Goal: Check status: Check status

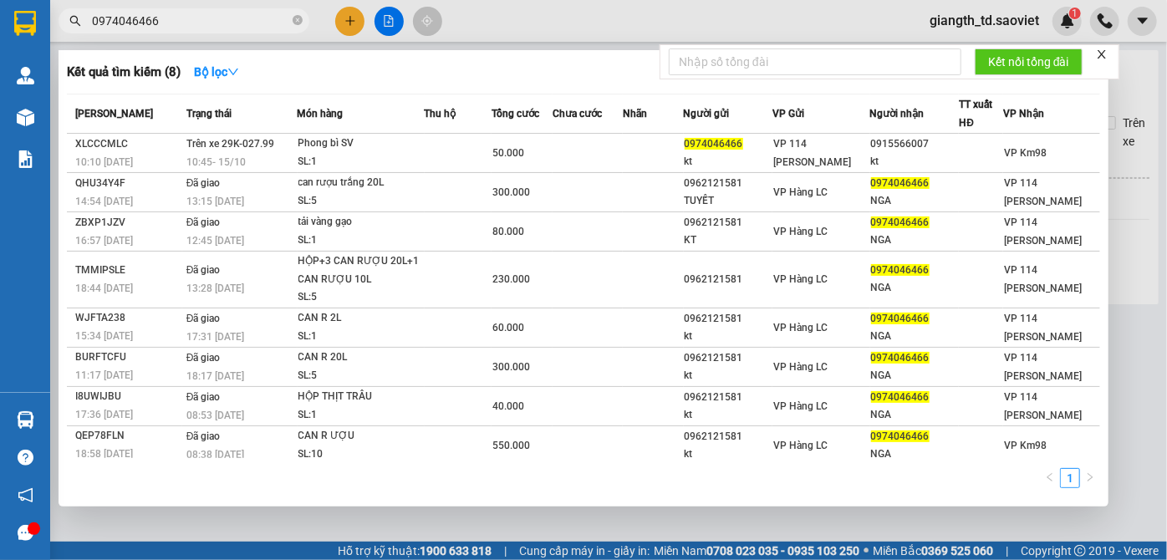
click at [207, 18] on input "0974046466" at bounding box center [190, 21] width 197 height 18
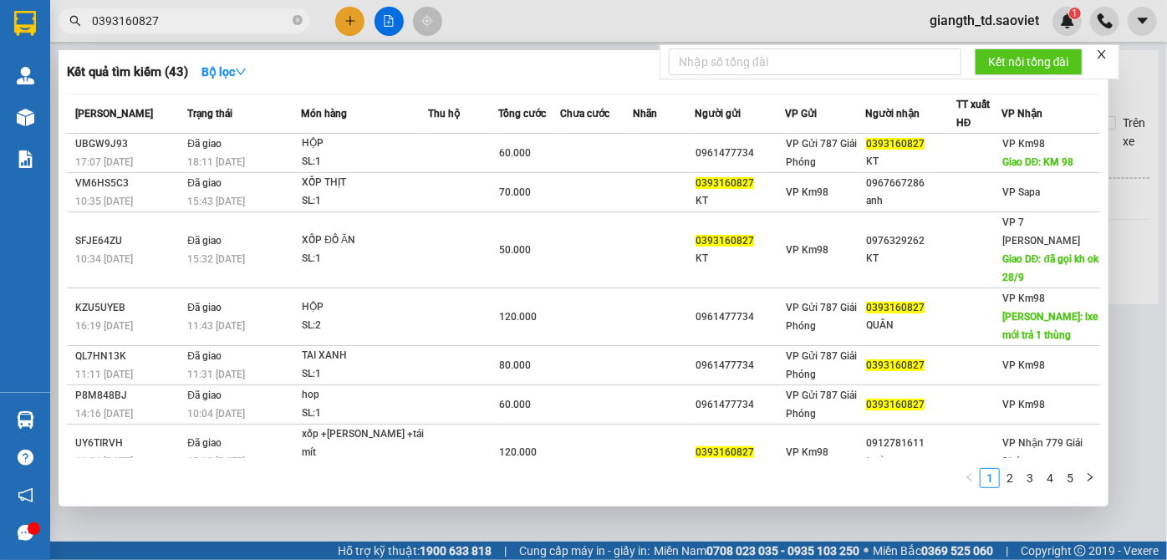
click at [191, 25] on input "0393160827" at bounding box center [190, 21] width 197 height 18
click at [164, 23] on input "0393160827" at bounding box center [190, 21] width 197 height 18
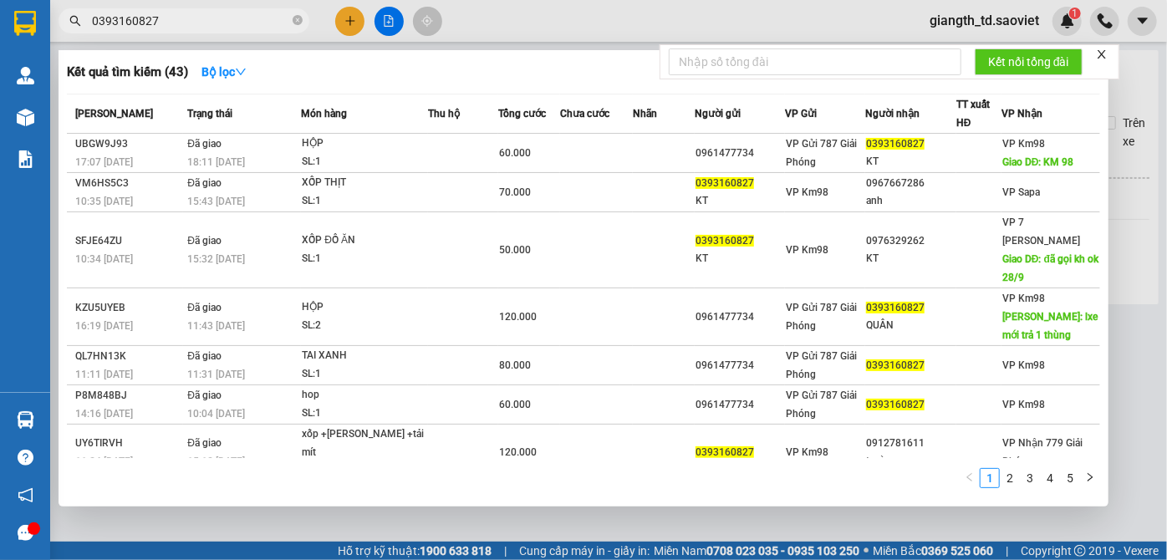
type input "0393160827"
click at [488, 32] on div at bounding box center [583, 280] width 1167 height 560
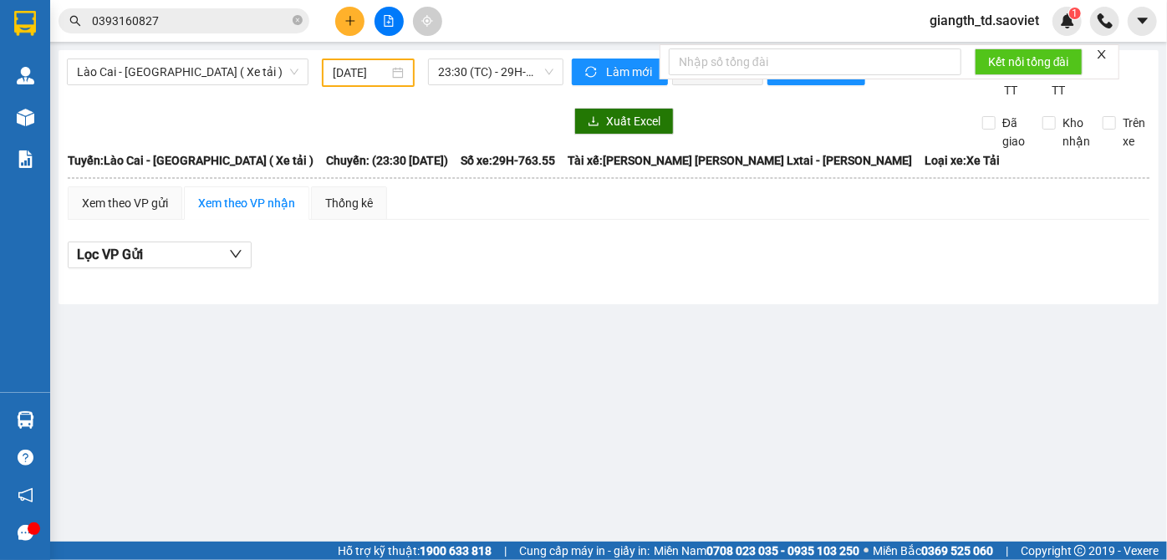
click at [345, 119] on div "Lào Cai - [GEOGRAPHIC_DATA] ( Xe tải ) [DATE] 23:30 (TC) - 29H-763.55 [PERSON_N…" at bounding box center [609, 177] width 1100 height 254
click at [198, 21] on input "0393160827" at bounding box center [190, 21] width 197 height 18
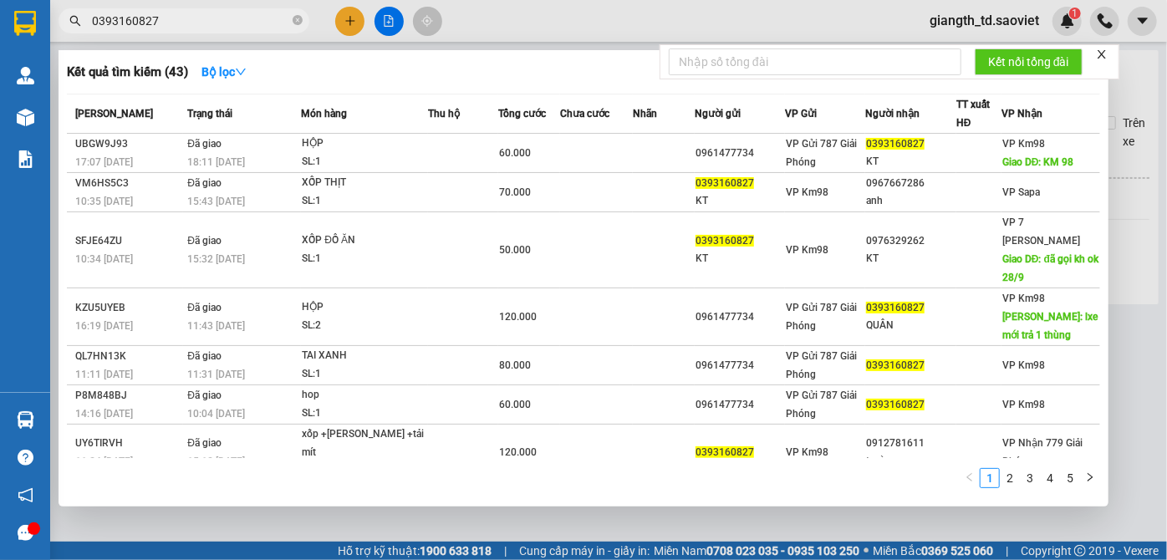
click at [198, 21] on input "0393160827" at bounding box center [190, 21] width 197 height 18
